Goal: Navigation & Orientation: Find specific page/section

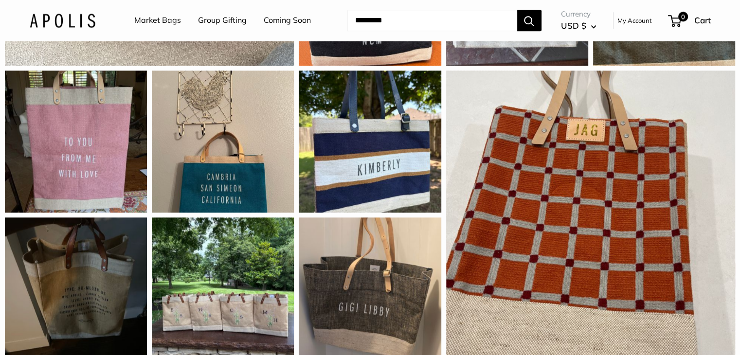
scroll to position [1053, 0]
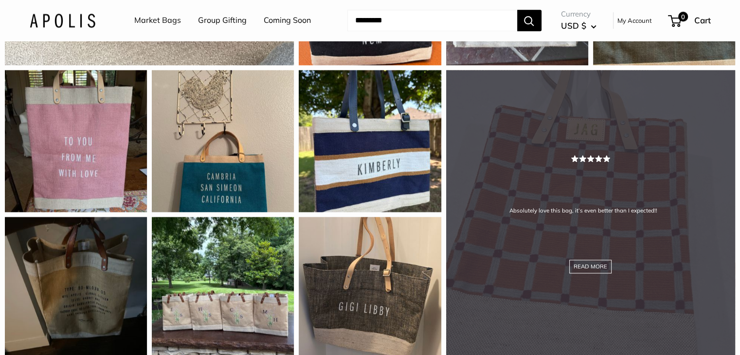
click at [512, 191] on div "Absolutely love this bag, it’s even better than I expected!! READ MORE" at bounding box center [590, 214] width 289 height 289
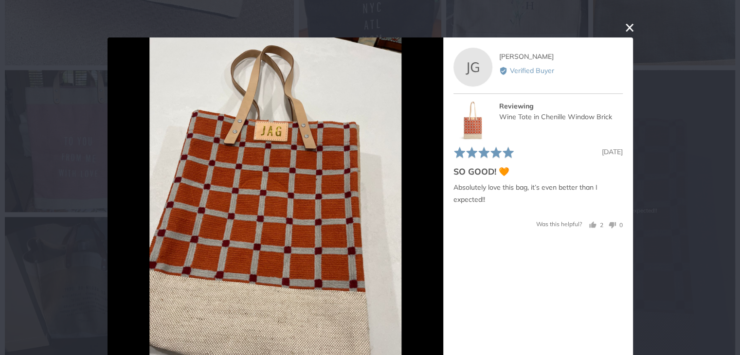
scroll to position [18, 0]
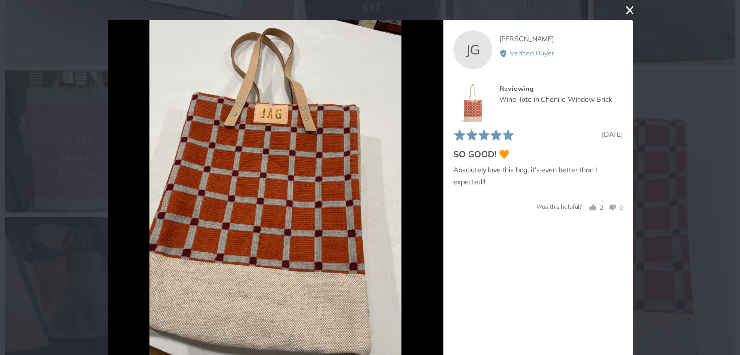
click at [629, 9] on button "close this modal window" at bounding box center [630, 10] width 12 height 12
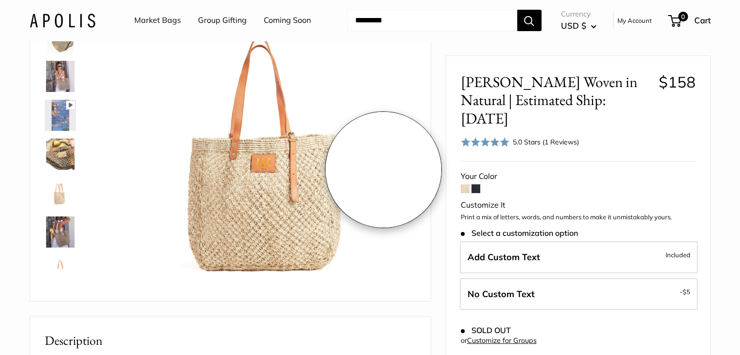
scroll to position [0, 0]
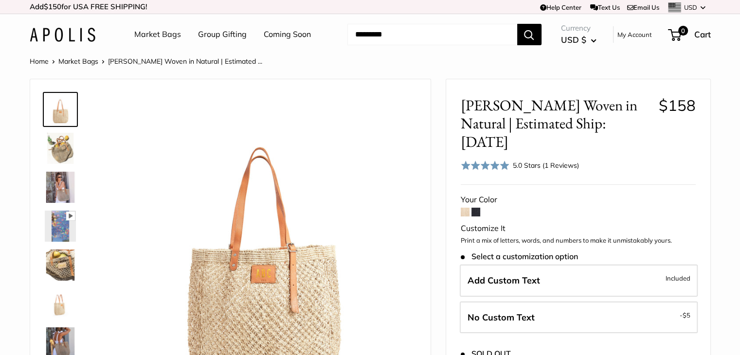
click at [78, 60] on link "Market Bags" at bounding box center [78, 61] width 40 height 9
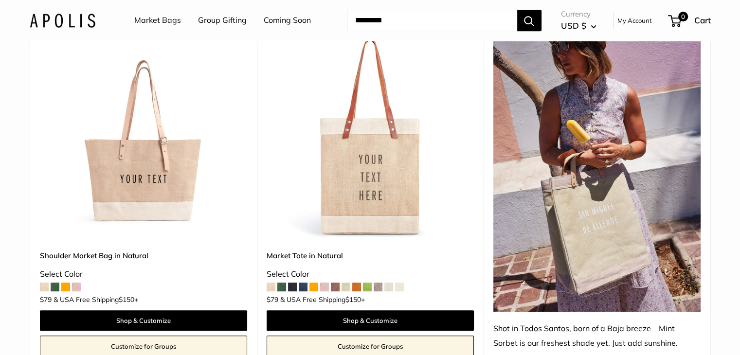
scroll to position [552, 0]
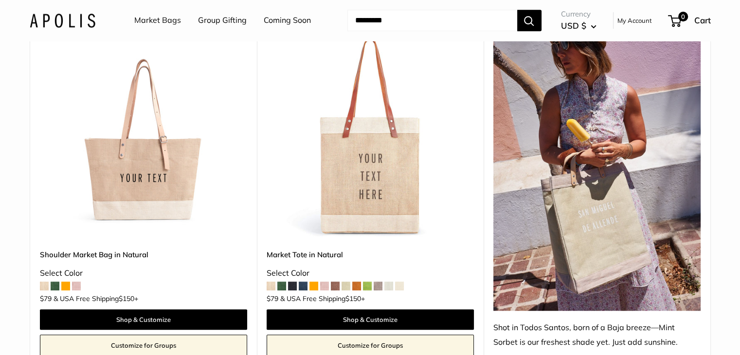
click at [0, 0] on img at bounding box center [0, 0] width 0 height 0
